Goal: Transaction & Acquisition: Purchase product/service

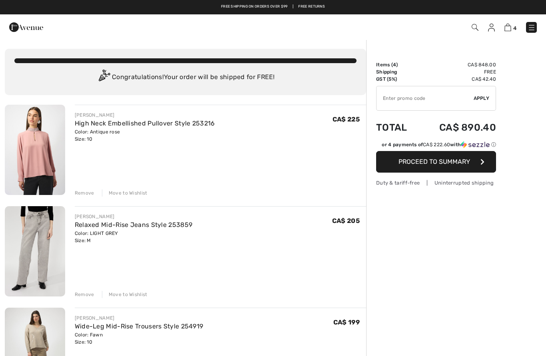
click at [123, 192] on div "Move to Wishlist" at bounding box center [125, 192] width 46 height 7
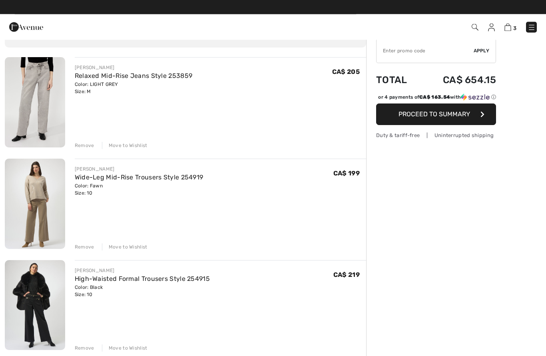
scroll to position [48, 0]
click at [86, 175] on link "Wide-Leg Mid-Rise Trousers Style 254919" at bounding box center [139, 177] width 129 height 8
click at [83, 186] on div "Color: Fawn Size: 10" at bounding box center [139, 189] width 129 height 14
click at [27, 195] on img at bounding box center [35, 204] width 60 height 90
click at [112, 181] on link "Wide-Leg Mid-Rise Trousers Style 254919" at bounding box center [139, 177] width 129 height 8
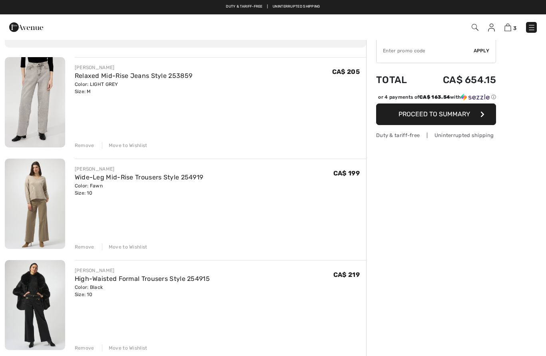
click at [133, 187] on div "Color: Fawn Size: 10" at bounding box center [139, 189] width 129 height 14
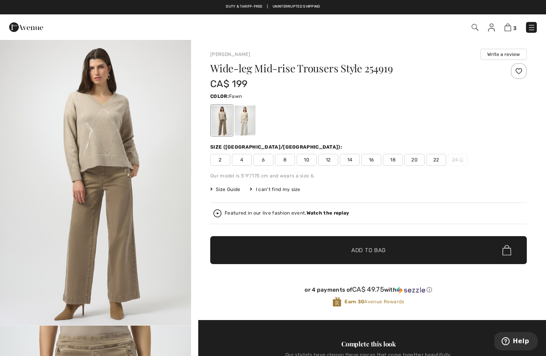
click at [330, 157] on span "12" at bounding box center [328, 160] width 20 height 12
click at [299, 251] on span "✔ Added to Bag Add to Bag" at bounding box center [368, 250] width 316 height 28
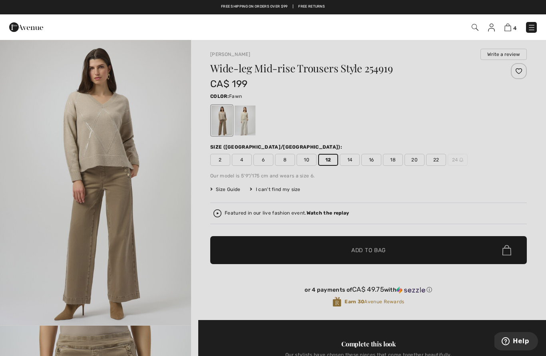
scroll to position [0, 0]
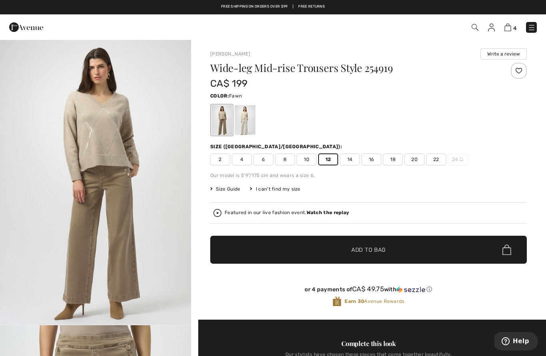
click at [506, 25] on img at bounding box center [507, 28] width 7 height 8
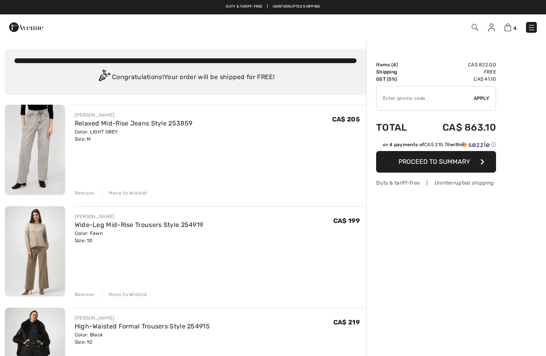
click at [81, 293] on div "Remove" at bounding box center [85, 294] width 20 height 7
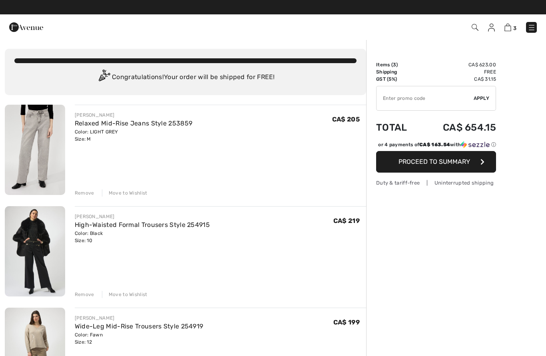
click at [86, 225] on link "High-Waisted Formal Trousers Style 254915" at bounding box center [142, 225] width 135 height 8
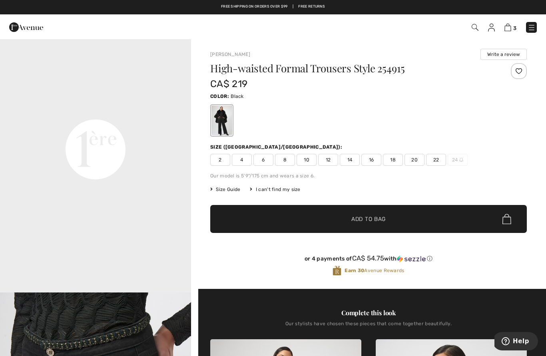
scroll to position [606, 0]
click at [326, 161] on span "12" at bounding box center [328, 160] width 20 height 12
click at [339, 217] on span "✔ Added to Bag" at bounding box center [356, 219] width 49 height 8
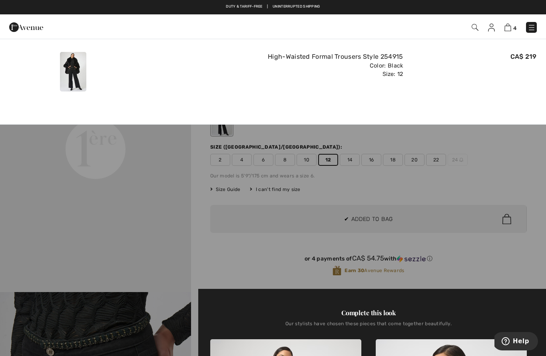
scroll to position [0, 0]
click at [508, 22] on link "4" at bounding box center [510, 27] width 12 height 10
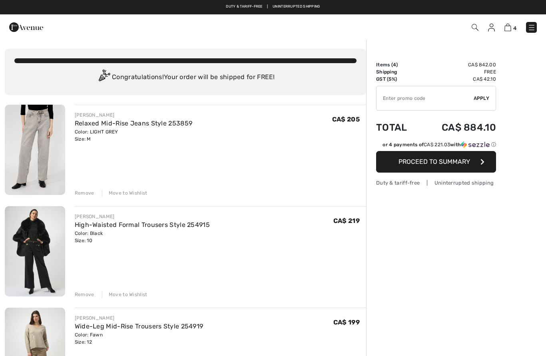
click at [83, 291] on div "Remove" at bounding box center [85, 294] width 20 height 7
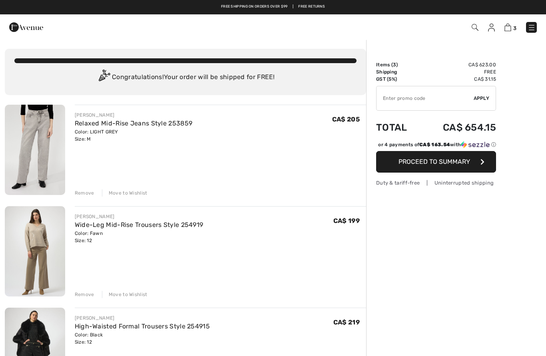
click at [532, 24] on img at bounding box center [531, 28] width 8 height 8
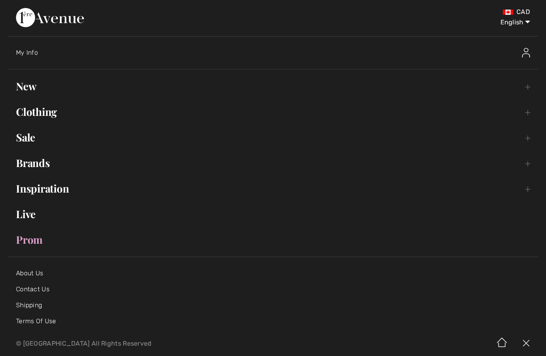
click at [30, 52] on span "My Info" at bounding box center [27, 53] width 22 height 8
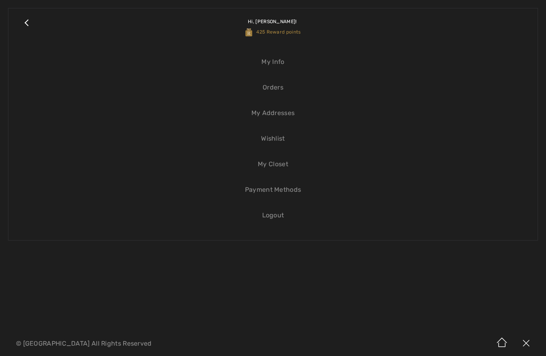
click at [268, 34] on span "425 Reward points" at bounding box center [273, 32] width 56 height 6
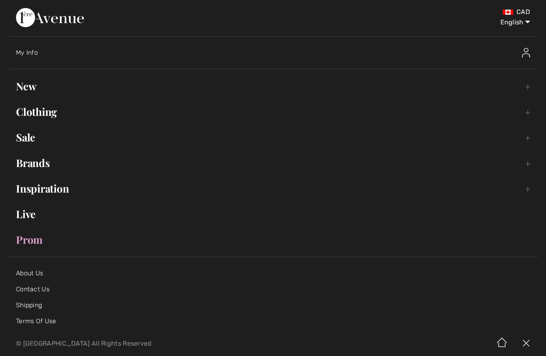
click at [27, 52] on span "My Info" at bounding box center [27, 53] width 22 height 8
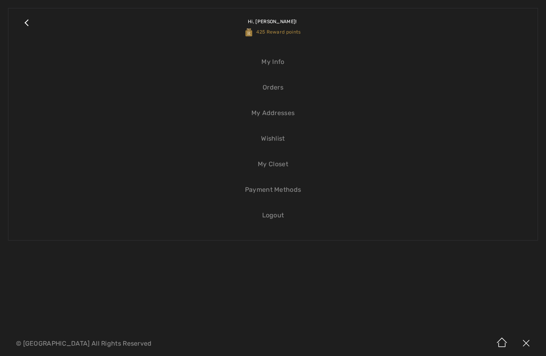
click at [268, 21] on span "Hi, Christina! 425 Reward points" at bounding box center [273, 27] width 56 height 32
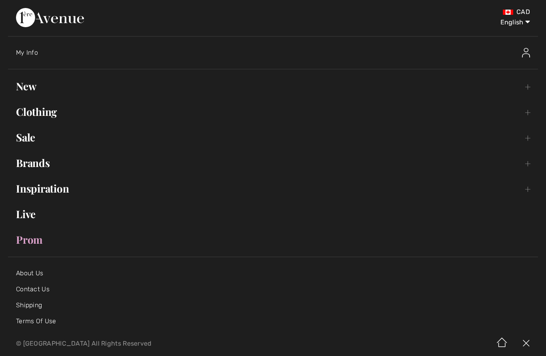
click at [524, 50] on img at bounding box center [526, 53] width 8 height 10
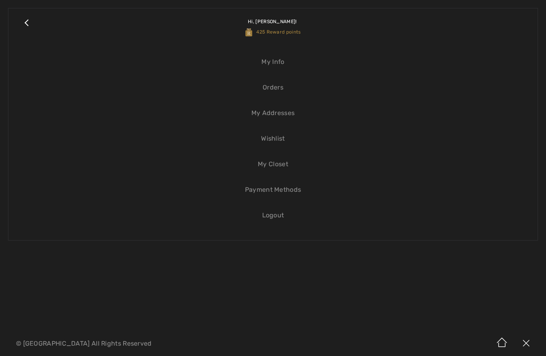
click at [25, 17] on link "Close submenu" at bounding box center [26, 26] width 20 height 21
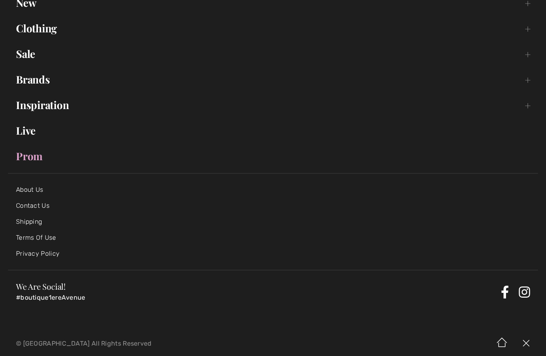
scroll to position [83, 0]
click at [497, 338] on img at bounding box center [502, 343] width 24 height 25
click at [502, 343] on img at bounding box center [502, 343] width 24 height 25
click at [535, 339] on img at bounding box center [526, 343] width 24 height 25
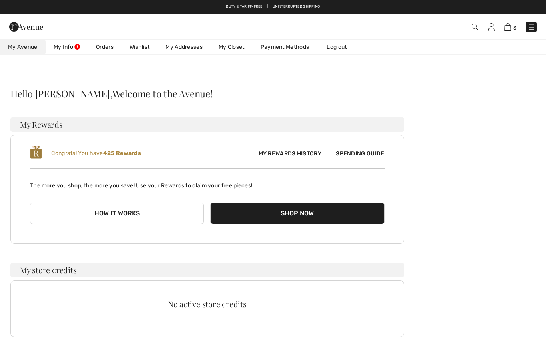
click at [97, 214] on button "How it works" at bounding box center [117, 213] width 174 height 22
click at [97, 212] on button "How it works" at bounding box center [117, 213] width 174 height 22
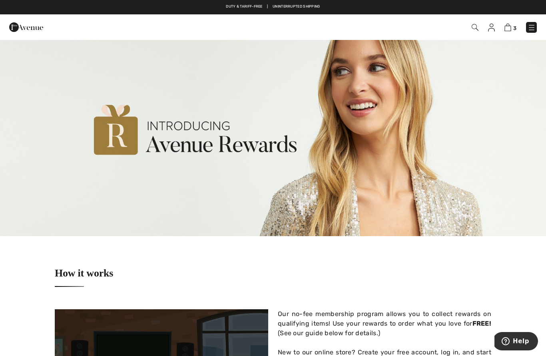
click at [511, 25] on img at bounding box center [507, 28] width 7 height 8
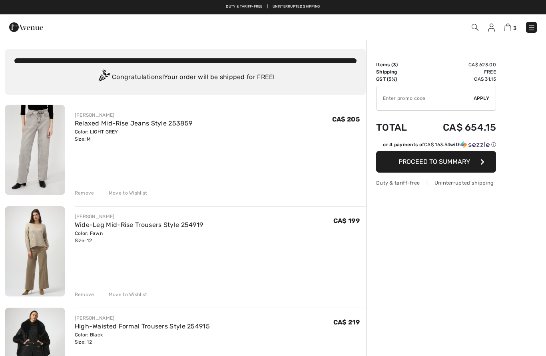
click at [96, 121] on link "Relaxed Mid-Rise Jeans Style 253859" at bounding box center [134, 123] width 118 height 8
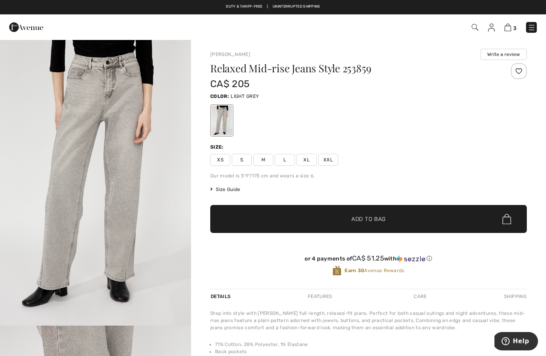
click at [223, 188] on span "Size Guide" at bounding box center [225, 189] width 30 height 7
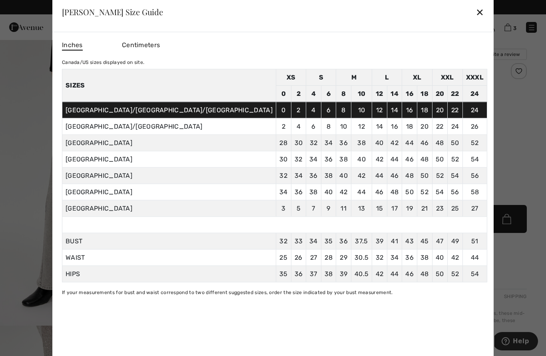
click at [475, 10] on div "✕" at bounding box center [479, 12] width 8 height 17
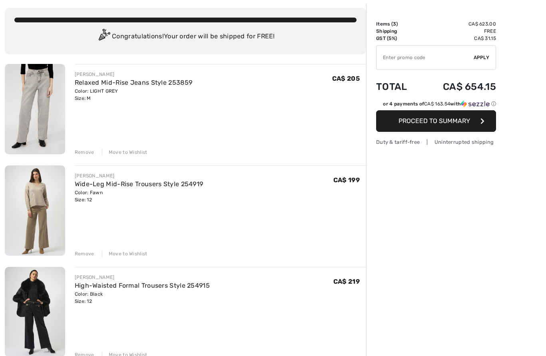
scroll to position [44, 0]
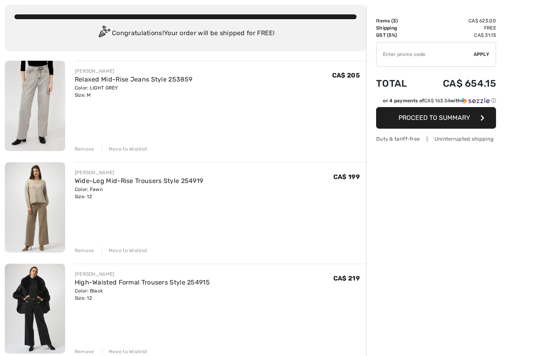
click at [125, 282] on link "High-Waisted Formal Trousers Style 254915" at bounding box center [142, 282] width 135 height 8
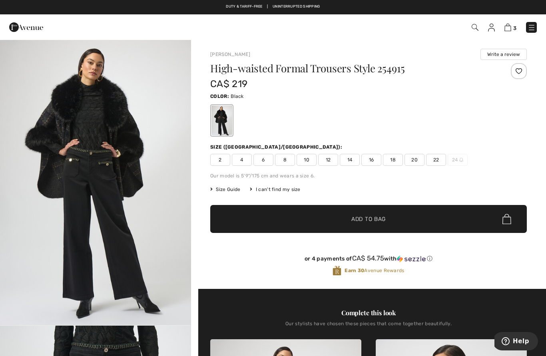
click at [226, 189] on span "Size Guide" at bounding box center [225, 189] width 30 height 7
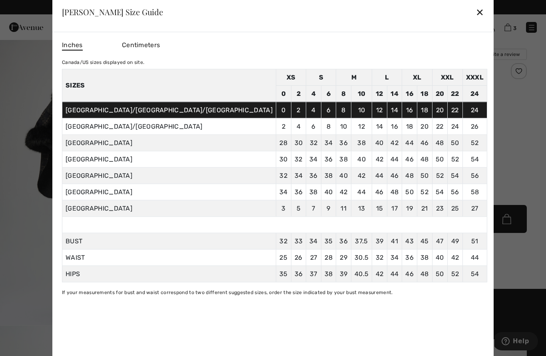
click at [39, 195] on div at bounding box center [273, 178] width 546 height 356
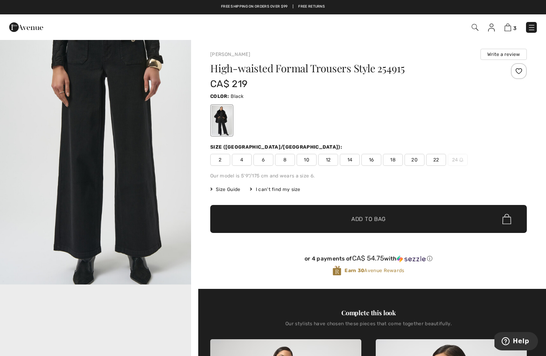
click at [507, 28] on img at bounding box center [507, 28] width 7 height 8
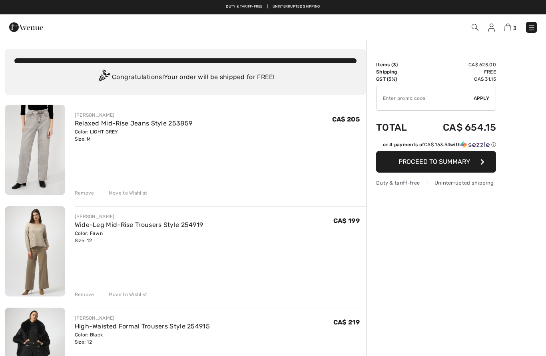
click at [81, 125] on link "Relaxed Mid-Rise Jeans Style 253859" at bounding box center [134, 123] width 118 height 8
click at [85, 225] on link "Wide-Leg Mid-Rise Trousers Style 254919" at bounding box center [139, 225] width 129 height 8
click at [401, 162] on span "Proceed to Summary" at bounding box center [433, 162] width 71 height 8
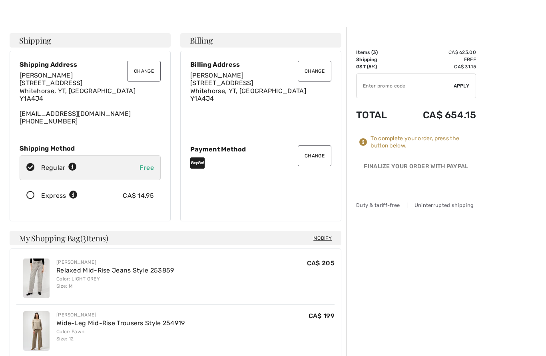
scroll to position [30, 0]
